Goal: Task Accomplishment & Management: Use online tool/utility

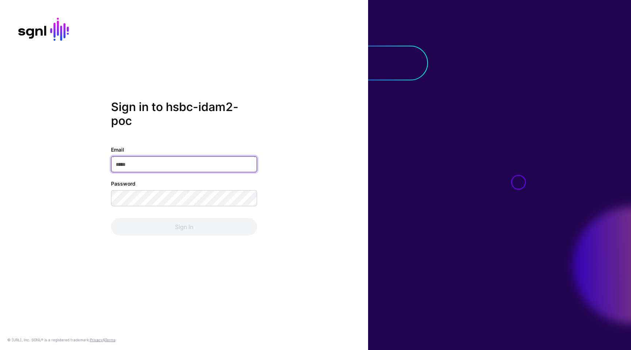
click at [207, 167] on input "Email" at bounding box center [184, 164] width 146 height 16
click at [0, 349] on com-1password-button at bounding box center [0, 350] width 0 height 0
type input "**********"
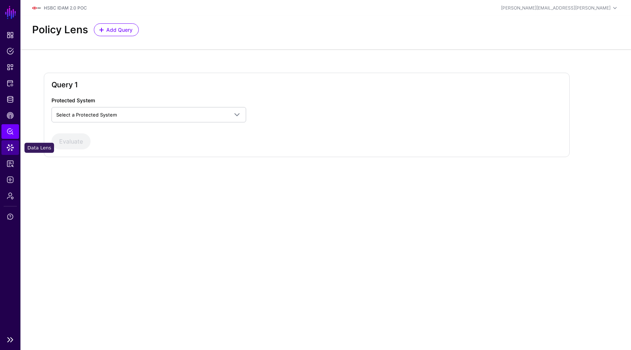
click at [16, 149] on link "Data Lens" at bounding box center [10, 147] width 18 height 15
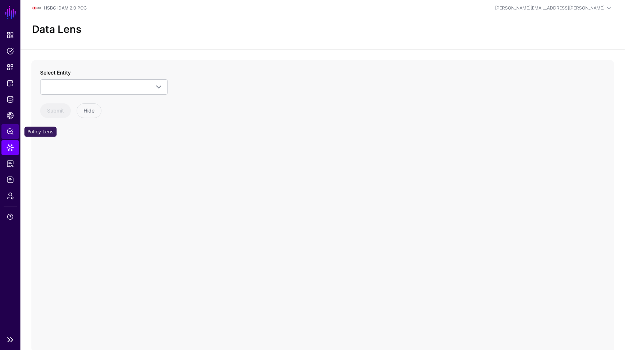
click at [4, 135] on link "Policy Lens" at bounding box center [10, 131] width 18 height 15
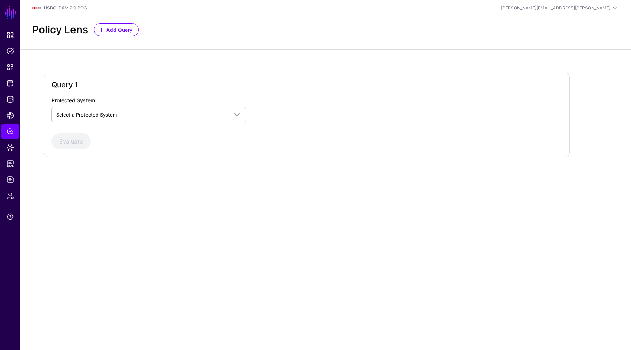
click at [104, 123] on div "Protected System Select a Protected System AWS Google Cloud Platform OPA Evalua…" at bounding box center [306, 122] width 510 height 53
click at [101, 119] on link "Select a Protected System" at bounding box center [148, 114] width 195 height 15
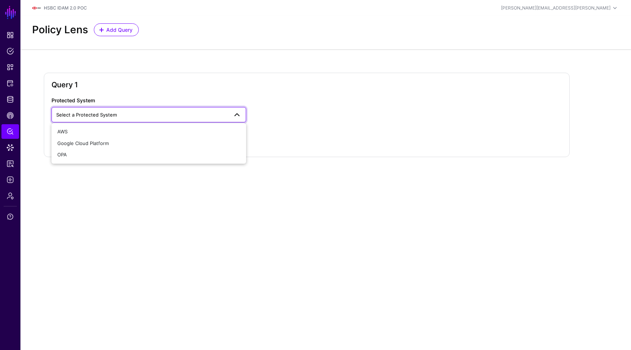
click at [101, 119] on span "Select a Protected System" at bounding box center [148, 114] width 185 height 9
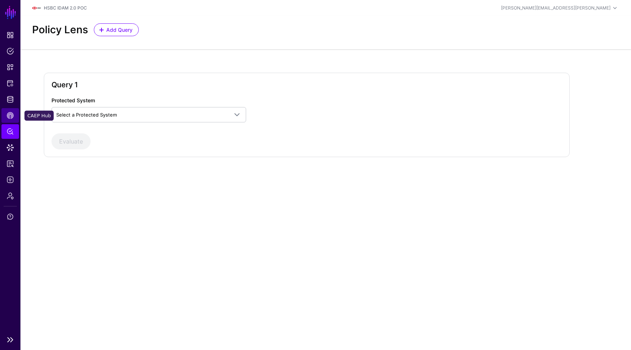
click at [10, 109] on link "CAEP Hub" at bounding box center [10, 115] width 18 height 15
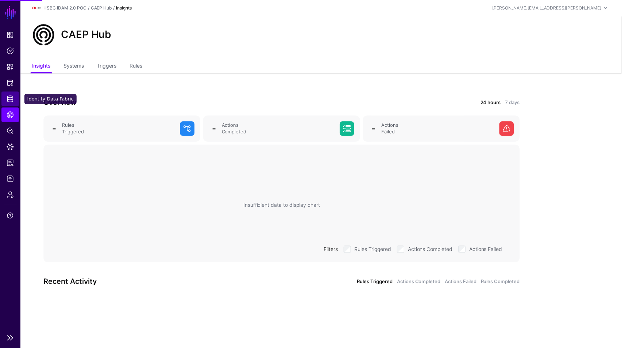
click at [9, 98] on span "Identity Data Fabric" at bounding box center [10, 99] width 7 height 7
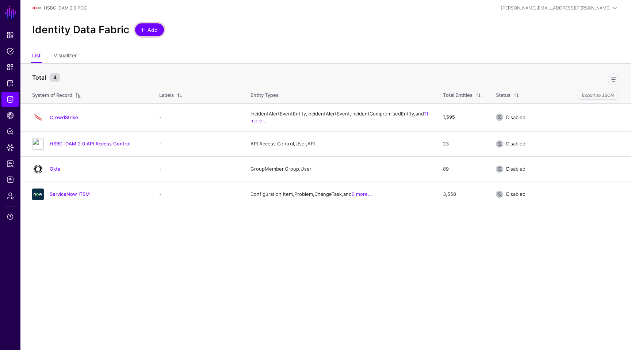
click at [147, 28] on span "Add" at bounding box center [153, 30] width 12 height 8
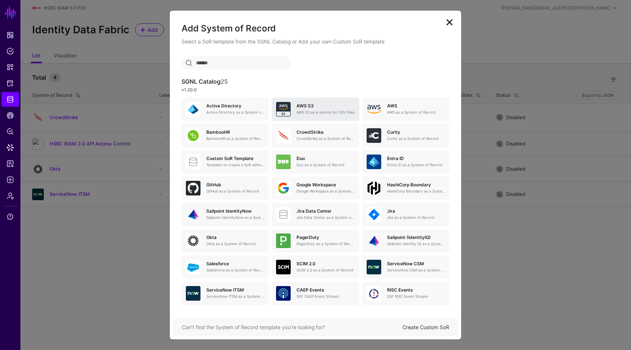
click at [321, 115] on p "AWS S3 as a source for CSV Files" at bounding box center [325, 111] width 58 height 5
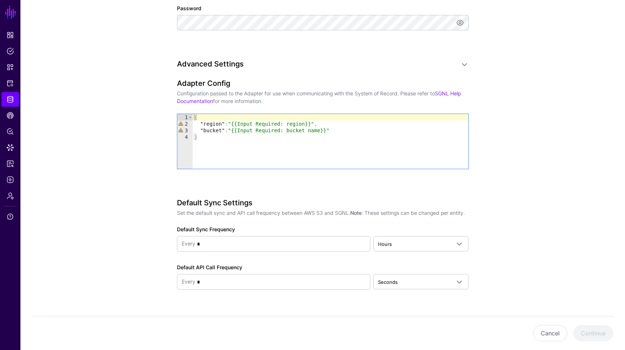
scroll to position [499, 0]
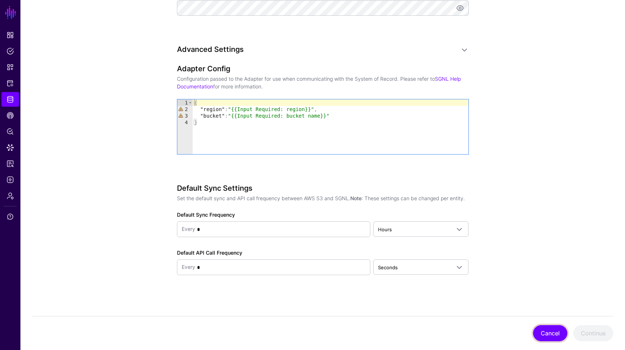
click at [538, 331] on button "Cancel" at bounding box center [550, 333] width 34 height 16
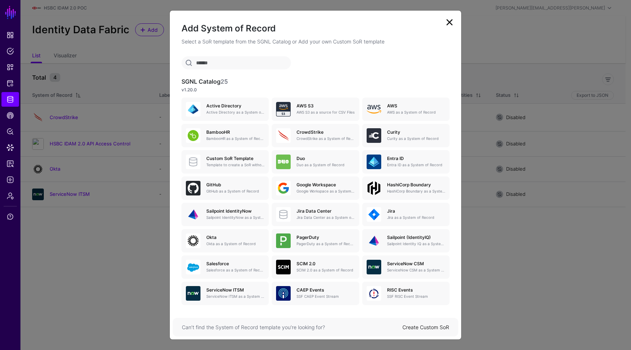
click at [446, 21] on link at bounding box center [449, 22] width 12 height 12
